Goal: Task Accomplishment & Management: Manage account settings

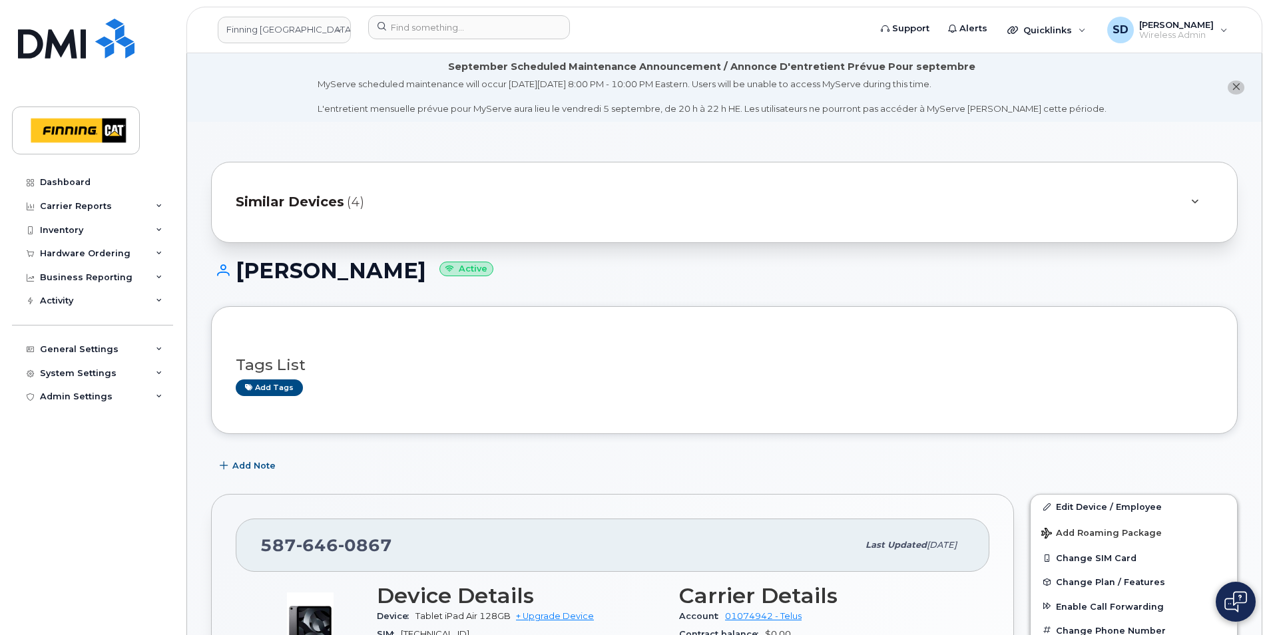
scroll to position [333, 0]
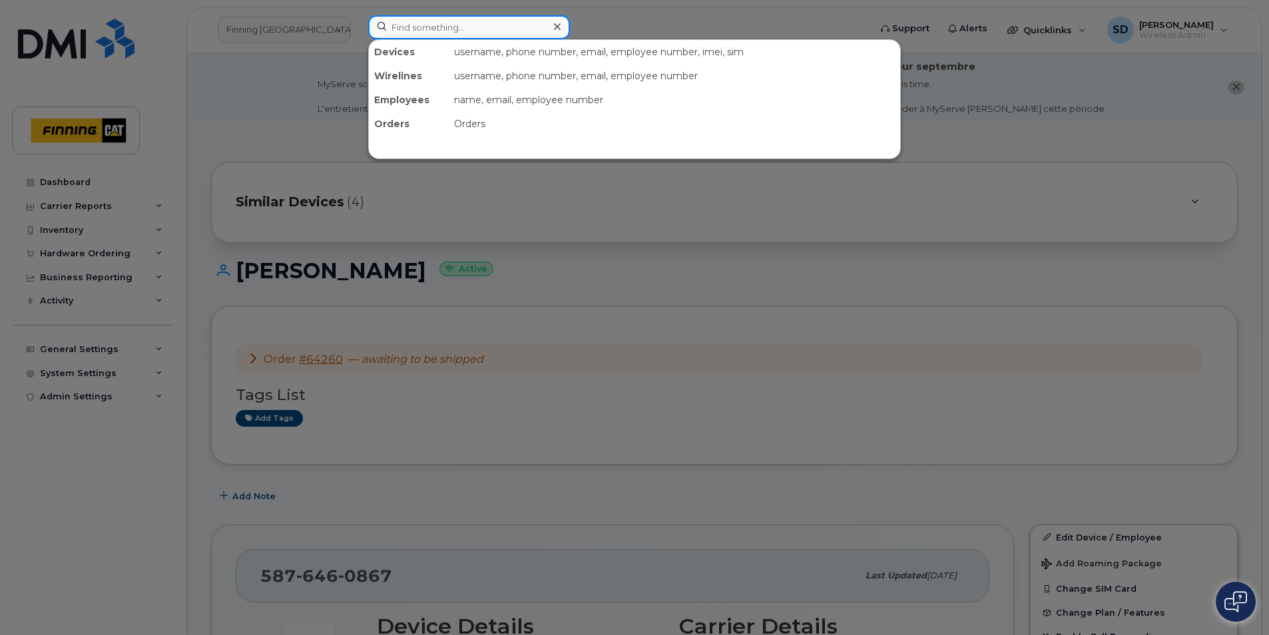
click at [422, 27] on input at bounding box center [469, 27] width 202 height 24
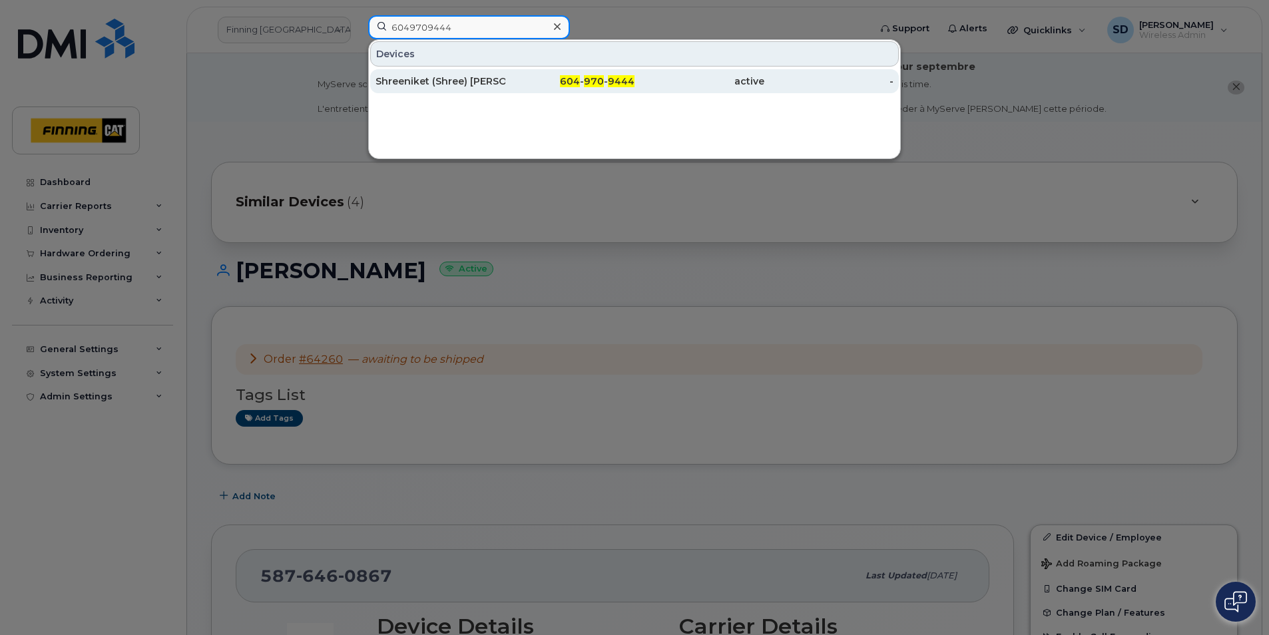
type input "6049709444"
click at [436, 79] on div "Shreeniket (Shree) Joshi" at bounding box center [441, 81] width 130 height 13
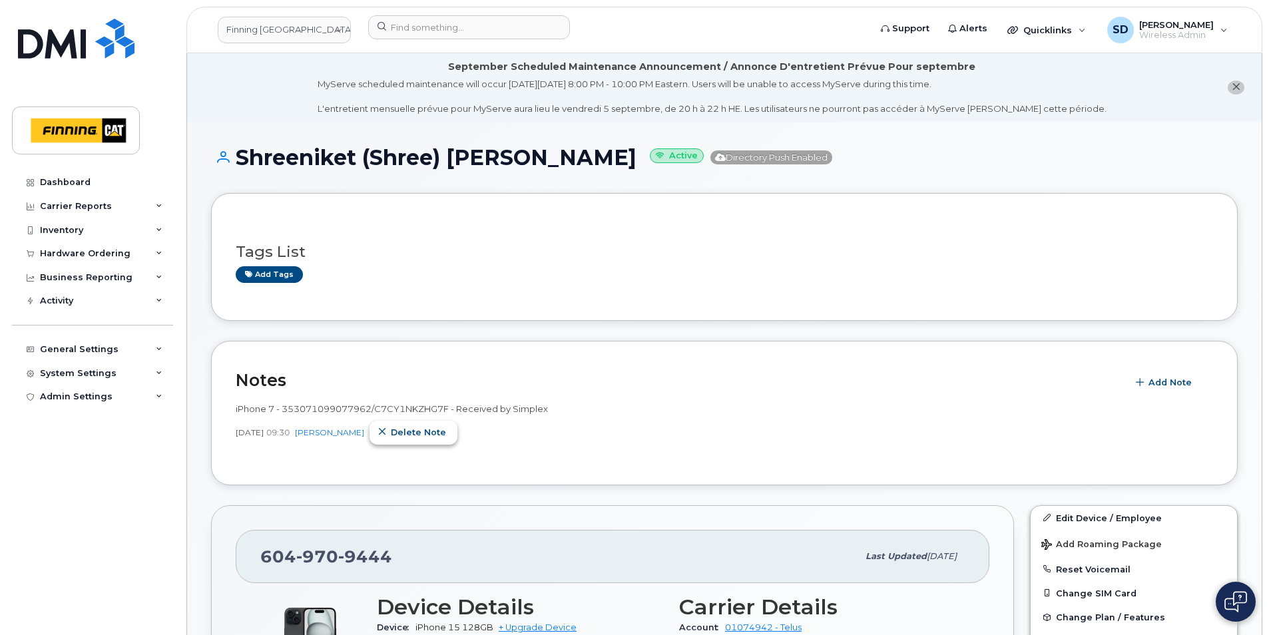
click at [446, 434] on span "Delete note" at bounding box center [418, 432] width 55 height 13
